Goal: Information Seeking & Learning: Learn about a topic

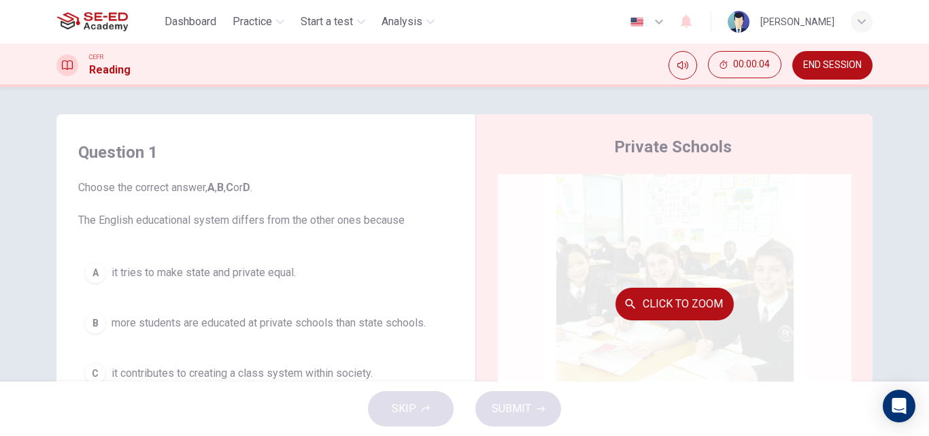
click at [670, 295] on button "Click to Zoom" at bounding box center [674, 304] width 118 height 33
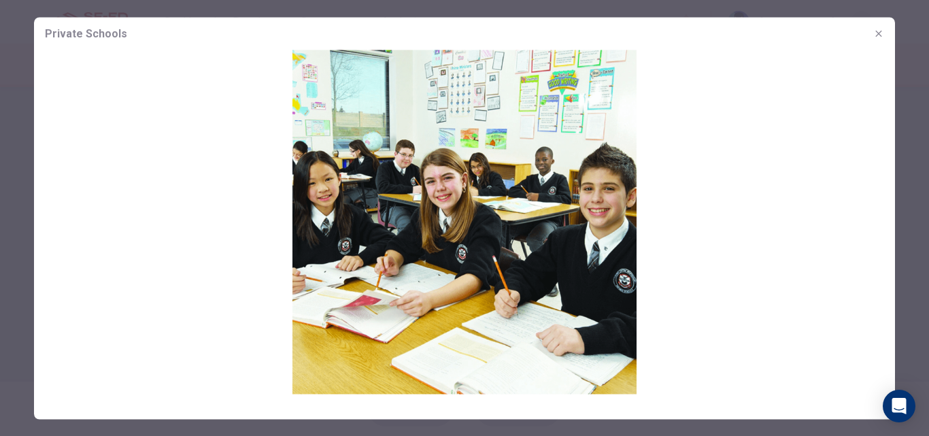
click at [672, 284] on img at bounding box center [464, 222] width 861 height 344
click at [877, 32] on icon "button" at bounding box center [878, 33] width 6 height 6
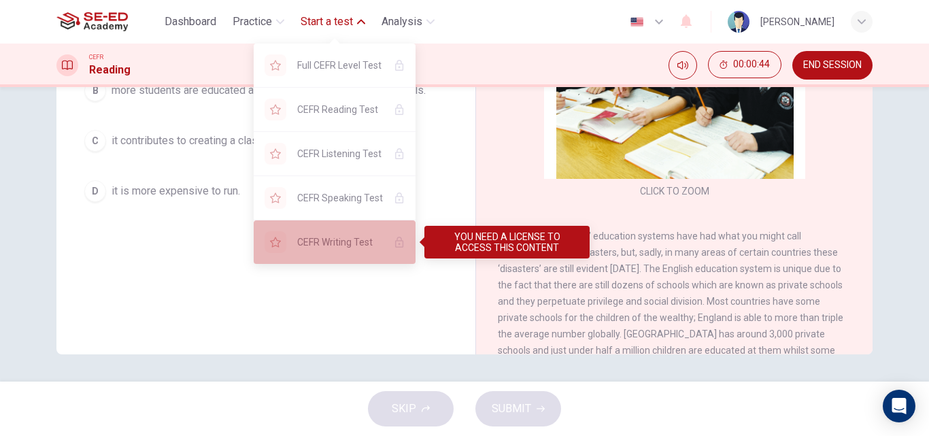
click at [294, 247] on div "CEFR Writing Test" at bounding box center [334, 242] width 97 height 16
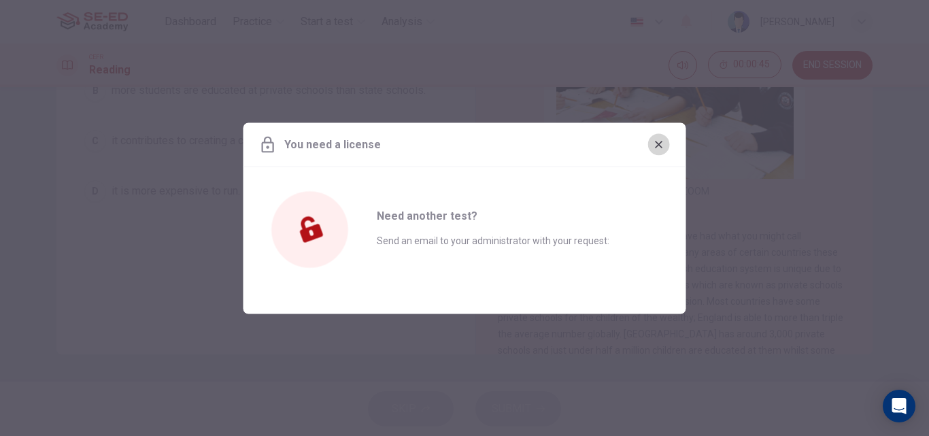
drag, startPoint x: 656, startPoint y: 135, endPoint x: 513, endPoint y: 114, distance: 144.2
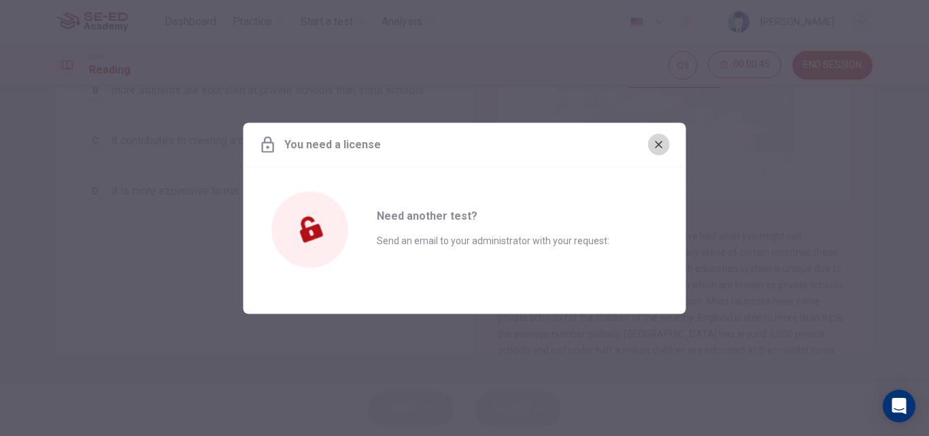
click at [656, 134] on button "button" at bounding box center [659, 144] width 22 height 22
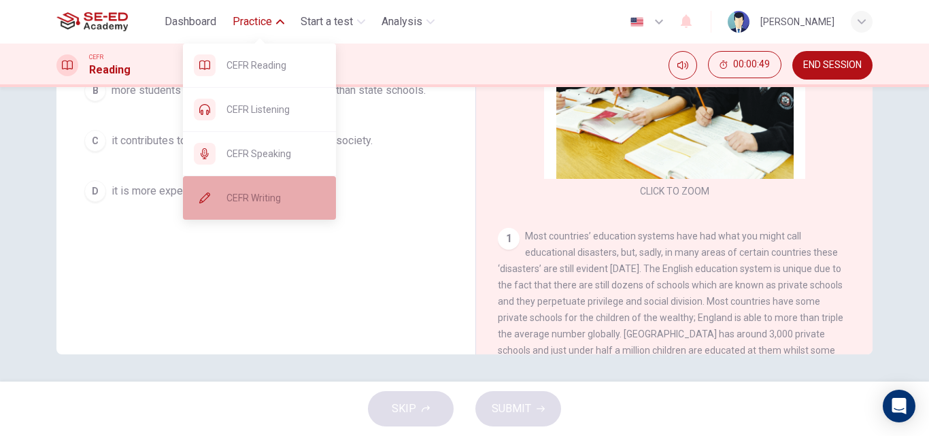
click at [293, 186] on div "CEFR Writing" at bounding box center [259, 198] width 153 height 44
